Goal: Navigation & Orientation: Find specific page/section

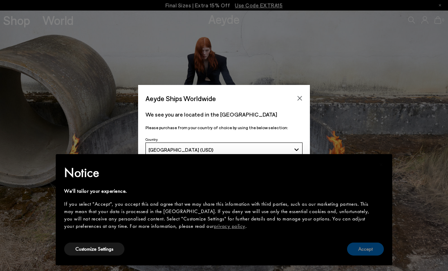
click at [361, 244] on button "Accept" at bounding box center [365, 248] width 37 height 13
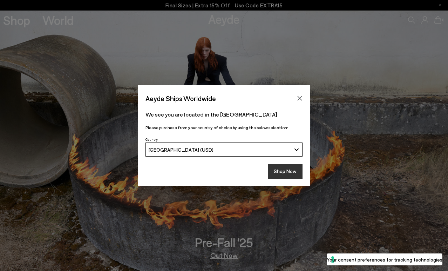
click at [277, 169] on button "Shop Now" at bounding box center [285, 171] width 35 height 15
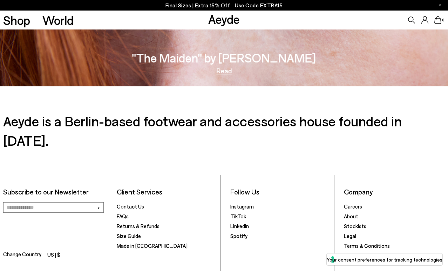
scroll to position [1098, 0]
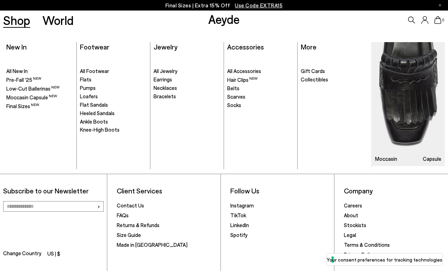
click at [30, 18] on link "Shop" at bounding box center [16, 20] width 27 height 12
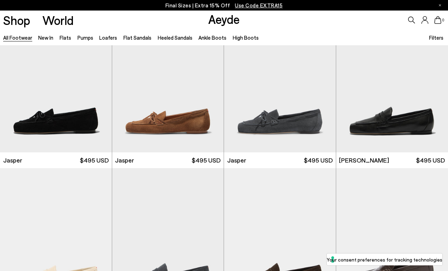
scroll to position [203, 0]
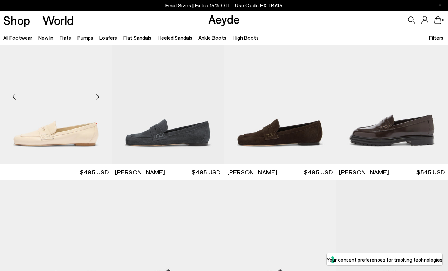
scroll to position [345, 0]
